Goal: Transaction & Acquisition: Purchase product/service

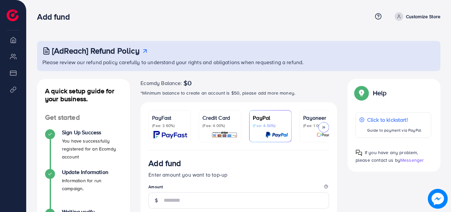
click at [448, 128] on div "[AdReach] Refund Policy Please review our refund policy carefully to understand…" at bounding box center [238, 206] width 424 height 412
drag, startPoint x: 448, startPoint y: 128, endPoint x: 451, endPoint y: 131, distance: 3.5
click at [451, 131] on html "Add fund Help Center Contact Support Term and policy About Us Customize Store L…" at bounding box center [225, 106] width 451 height 212
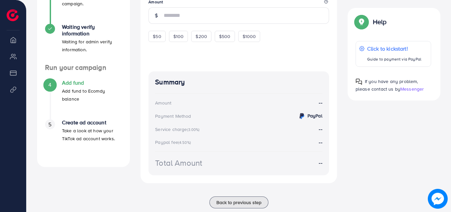
scroll to position [186, 0]
click at [222, 207] on button "Back to previous step" at bounding box center [238, 202] width 59 height 12
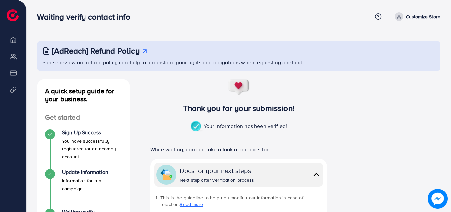
scroll to position [180, 0]
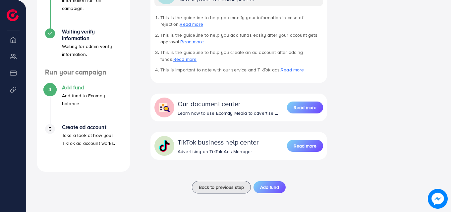
click at [47, 88] on div "4" at bounding box center [50, 89] width 10 height 10
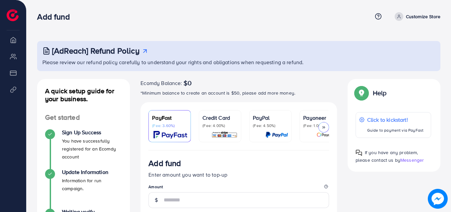
click at [324, 126] on polyline at bounding box center [324, 127] width 1 height 2
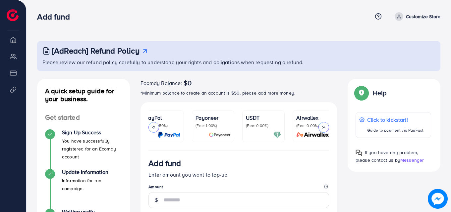
scroll to position [0, 114]
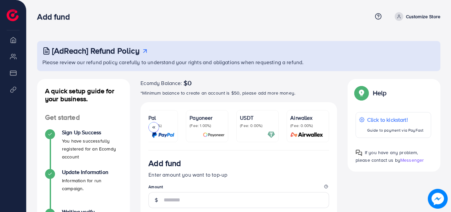
click at [324, 126] on p "(Fee: 0.00%)" at bounding box center [307, 125] width 35 height 5
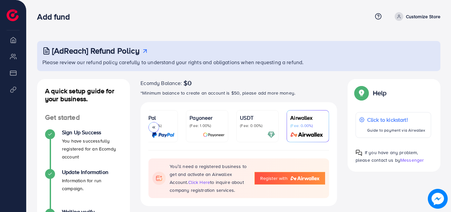
click at [323, 152] on div "You’ll need a registered business to get and activate an Airwallex Account. cli…" at bounding box center [238, 179] width 196 height 56
click at [312, 149] on ul "PayFast (Fee: 3.60%) Credit Card (Fee: 4.00%) PayPal (Fee: 4.50%) Payoneer (Fee…" at bounding box center [238, 130] width 180 height 40
drag, startPoint x: 265, startPoint y: 162, endPoint x: 268, endPoint y: 182, distance: 20.4
click at [268, 182] on div "You’ll need a registered business to get and activate an Airwallex Account. cli…" at bounding box center [238, 179] width 180 height 40
click at [268, 182] on span "Register with" at bounding box center [273, 178] width 27 height 7
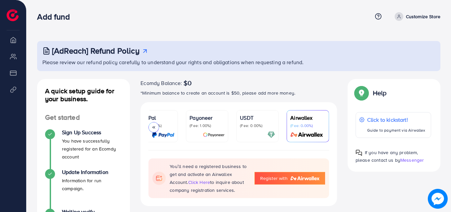
click at [153, 129] on icon at bounding box center [153, 127] width 5 height 5
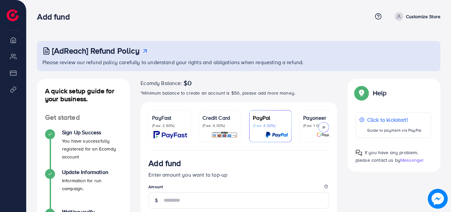
drag, startPoint x: 267, startPoint y: 125, endPoint x: 239, endPoint y: 145, distance: 34.0
click at [267, 125] on p "(Fee: 4.50%)" at bounding box center [270, 125] width 35 height 5
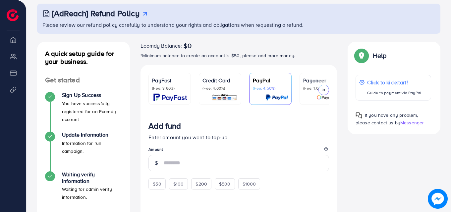
scroll to position [66, 0]
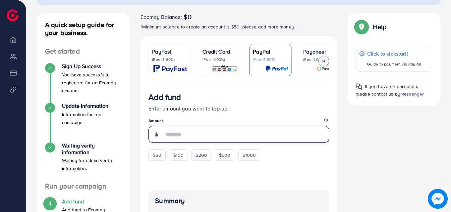
click at [187, 134] on input "number" at bounding box center [246, 134] width 165 height 17
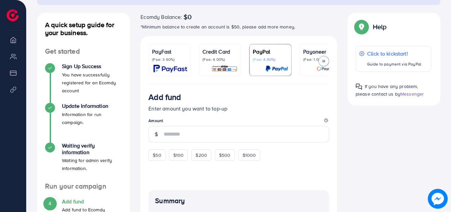
click at [156, 157] on div "$50 $100 $200 $500 $1000" at bounding box center [216, 154] width 136 height 13
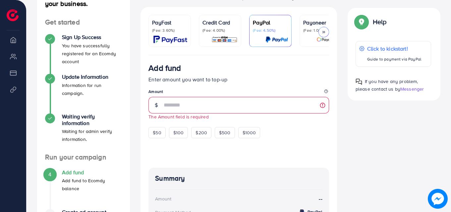
scroll to position [166, 0]
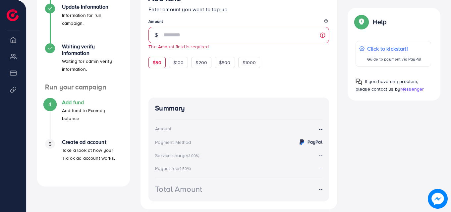
click at [156, 66] on span "$50" at bounding box center [157, 62] width 8 height 7
type input "**"
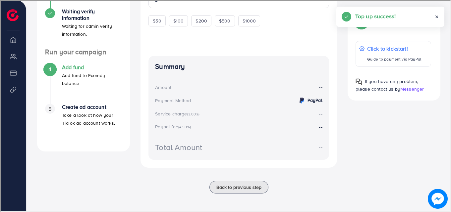
scroll to position [202, 0]
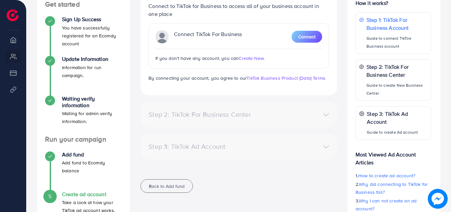
scroll to position [99, 0]
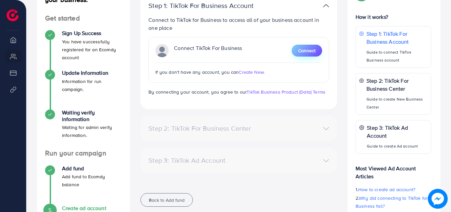
click at [307, 51] on span "Connect" at bounding box center [306, 50] width 17 height 7
